Goal: Task Accomplishment & Management: Complete application form

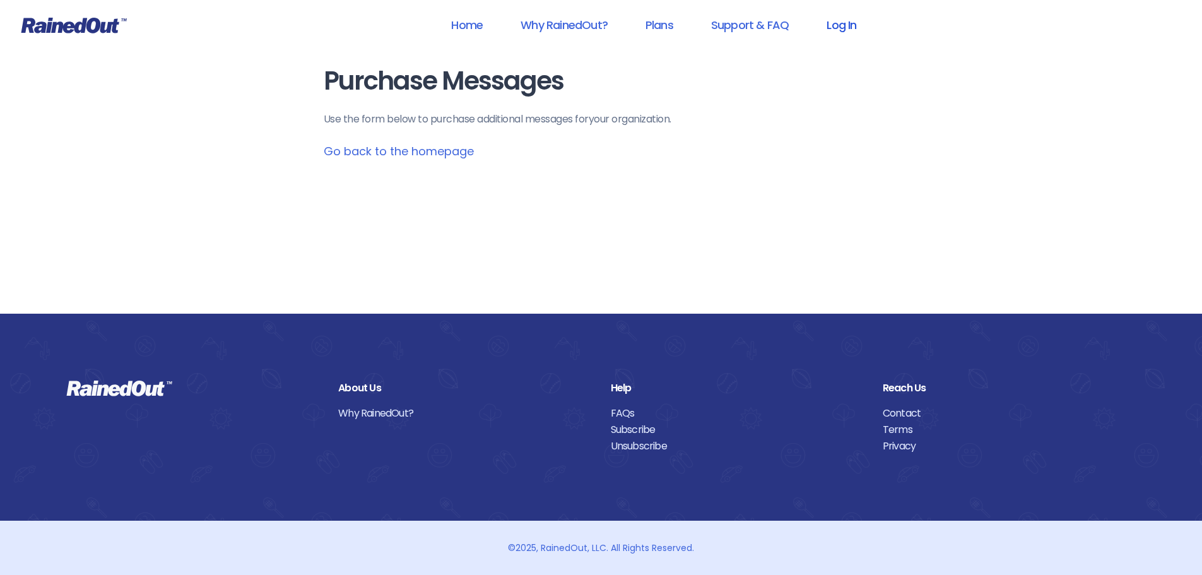
click at [849, 23] on link "Log In" at bounding box center [841, 25] width 62 height 28
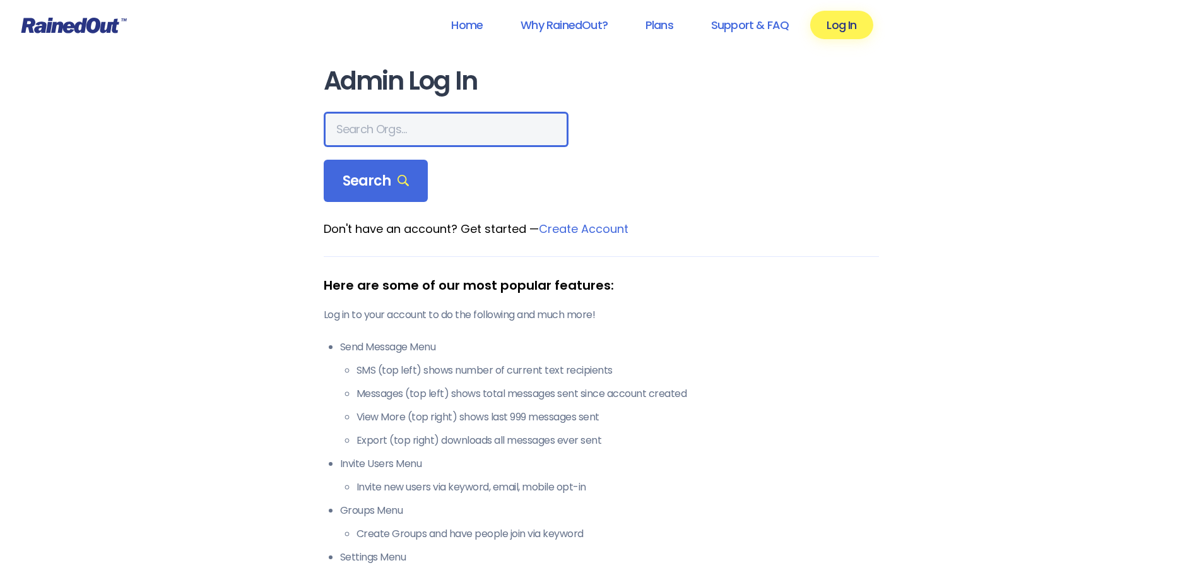
click at [416, 126] on input "text" at bounding box center [446, 129] width 245 height 35
type input "slwdc"
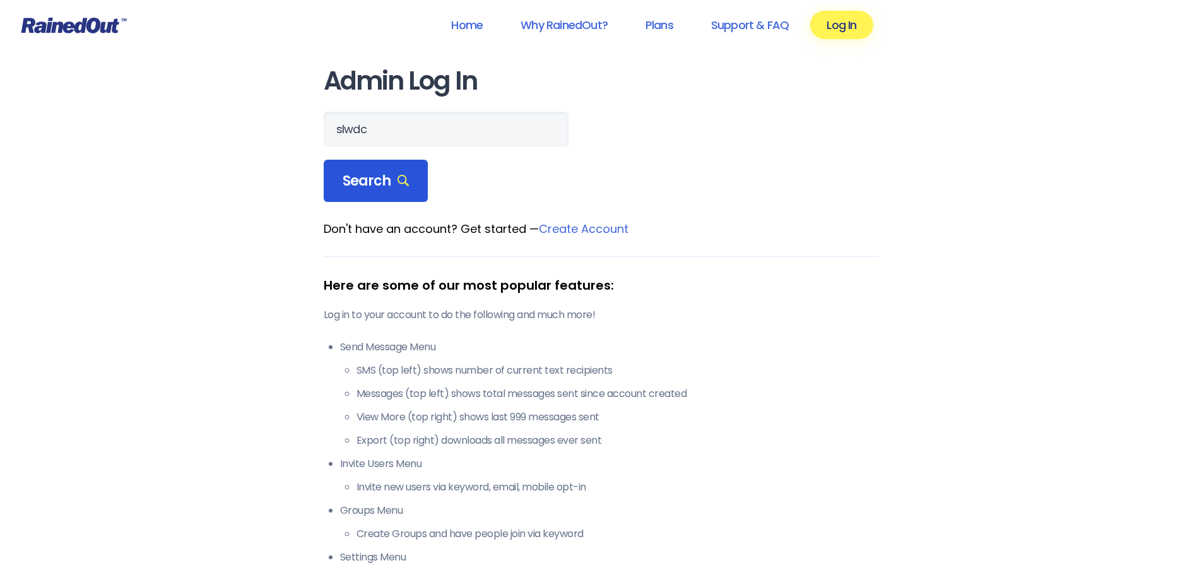
click at [401, 187] on span "Search" at bounding box center [376, 181] width 67 height 18
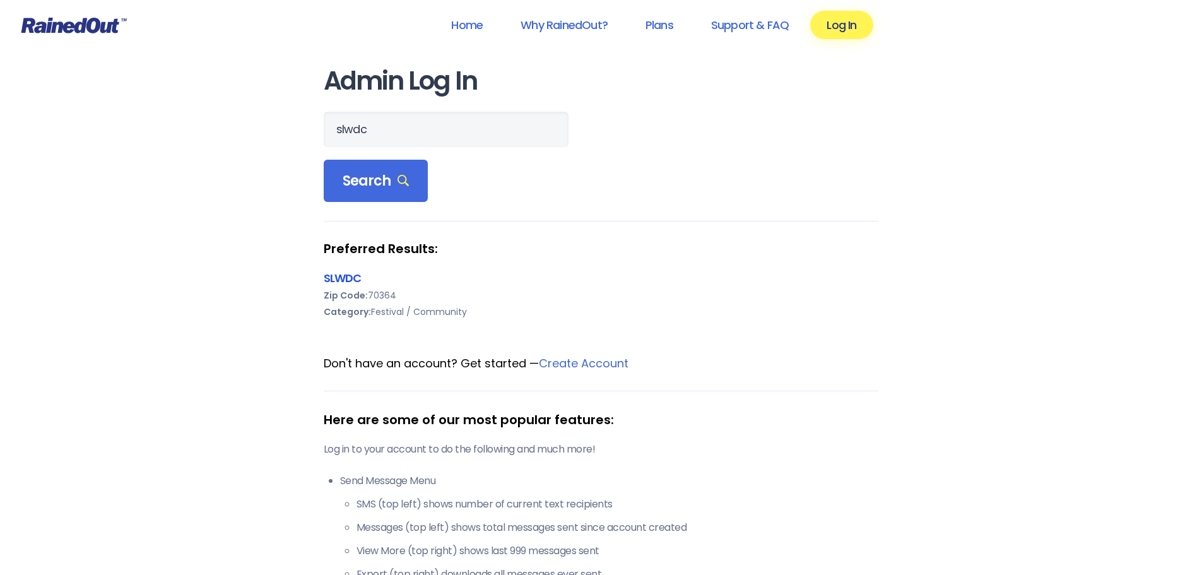
click at [351, 278] on link "SLWDC" at bounding box center [343, 278] width 38 height 16
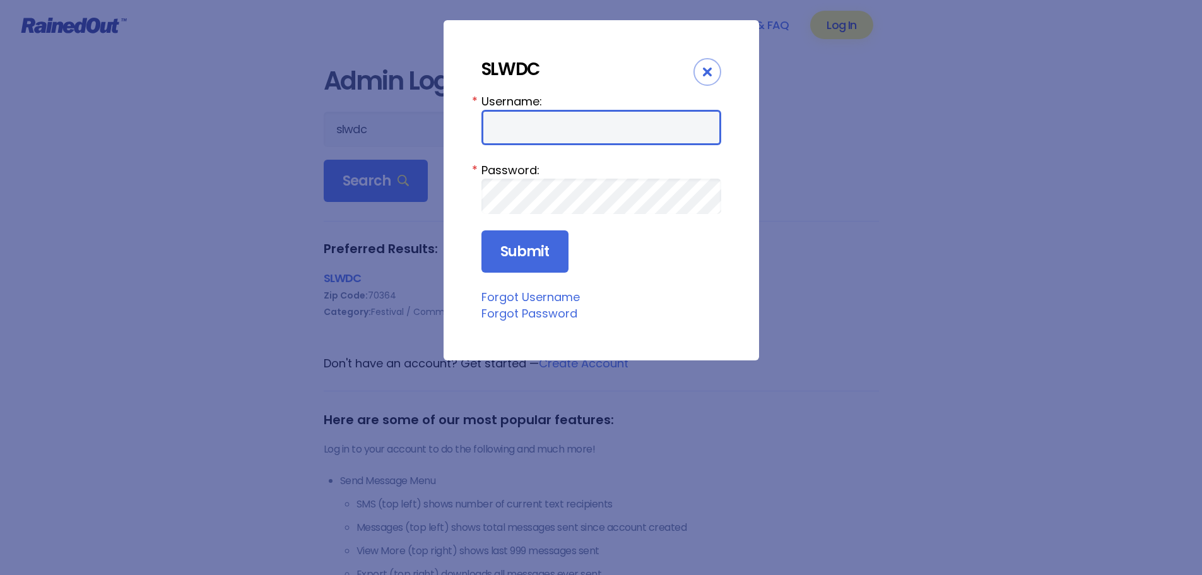
click at [565, 120] on input "Username:" at bounding box center [601, 127] width 240 height 35
type input "RouFest"
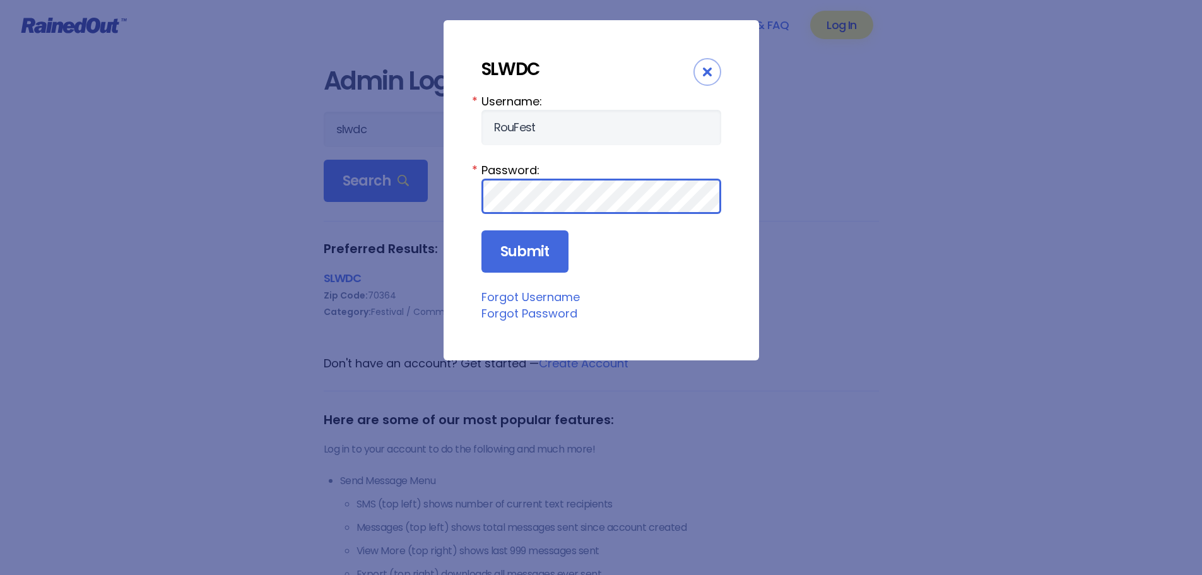
click at [481, 230] on input "Submit" at bounding box center [524, 251] width 87 height 43
